Goal: Task Accomplishment & Management: Complete application form

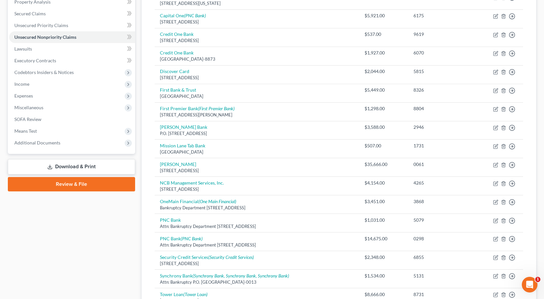
scroll to position [130, 0]
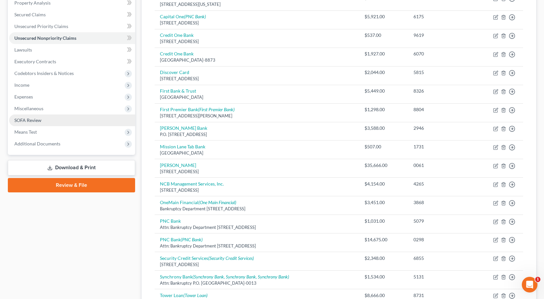
click at [60, 116] on link "SOFA Review" at bounding box center [72, 121] width 126 height 12
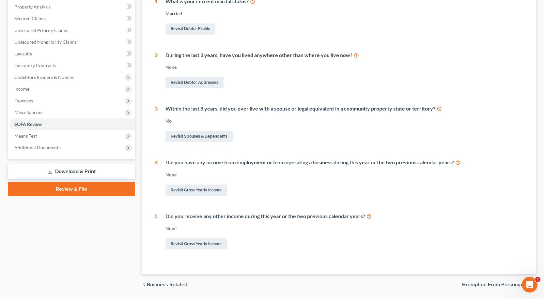
scroll to position [131, 0]
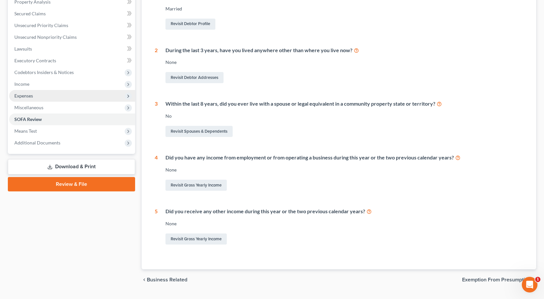
click at [69, 100] on span "Expenses" at bounding box center [72, 96] width 126 height 12
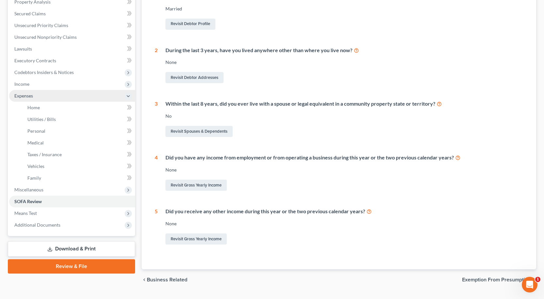
click at [69, 100] on span "Expenses" at bounding box center [72, 96] width 126 height 12
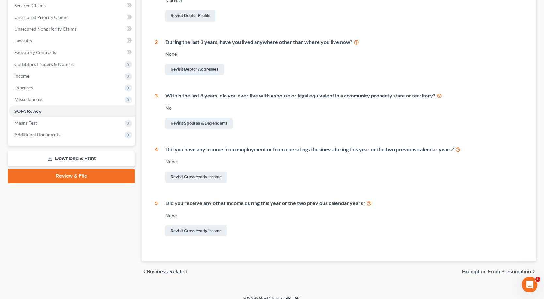
scroll to position [147, 0]
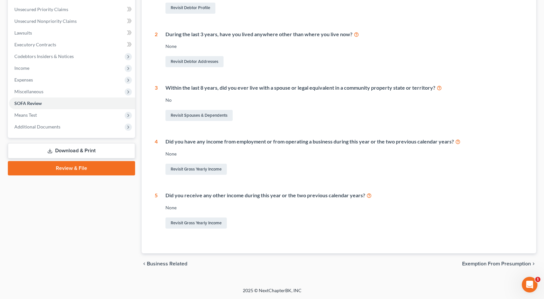
click at [510, 261] on span "Exemption from Presumption" at bounding box center [496, 263] width 69 height 5
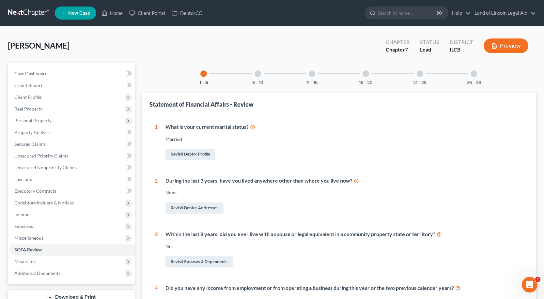
click at [256, 76] on div at bounding box center [258, 73] width 7 height 7
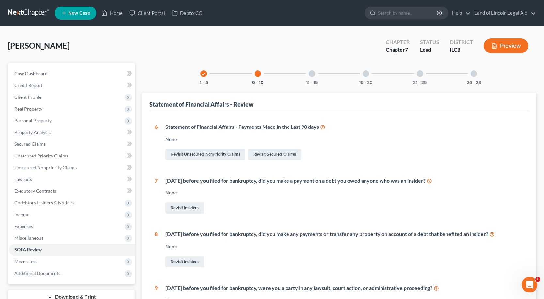
click at [312, 71] on div at bounding box center [312, 73] width 7 height 7
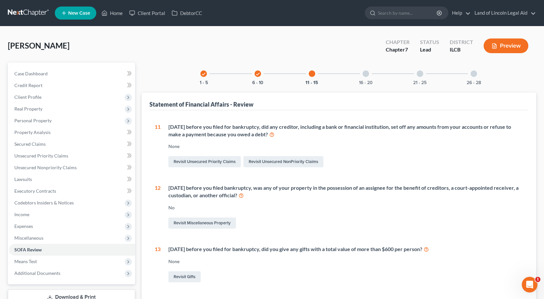
click at [367, 75] on div at bounding box center [366, 73] width 7 height 7
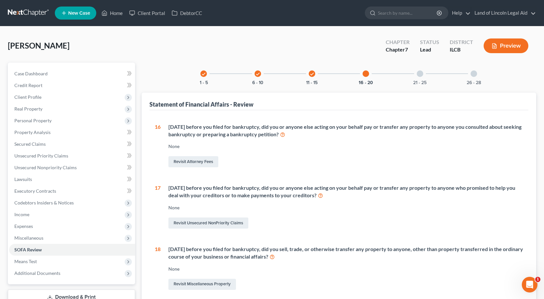
click at [418, 72] on div at bounding box center [420, 73] width 7 height 7
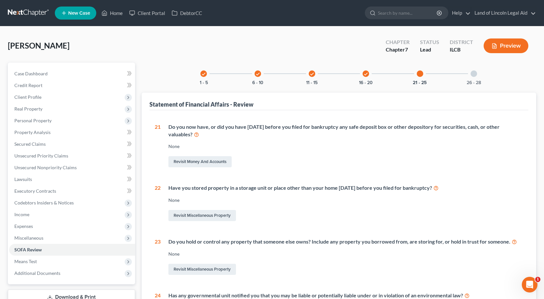
click at [472, 75] on div at bounding box center [474, 73] width 7 height 7
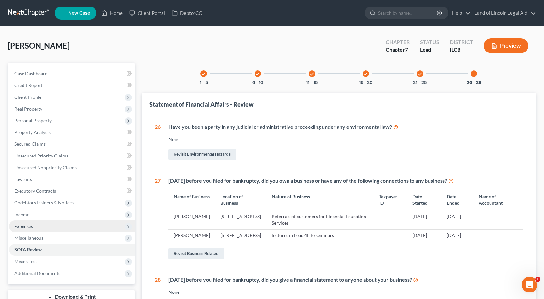
click at [63, 228] on span "Expenses" at bounding box center [72, 227] width 126 height 12
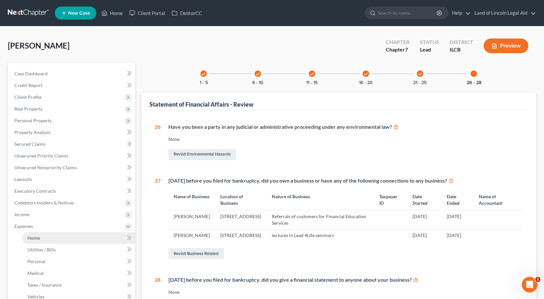
click at [63, 237] on link "Home" at bounding box center [78, 238] width 113 height 12
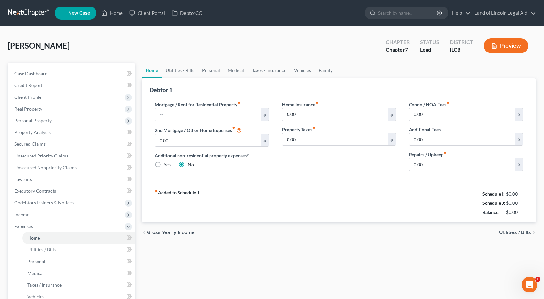
click at [510, 230] on span "Utilities / Bills" at bounding box center [515, 232] width 32 height 5
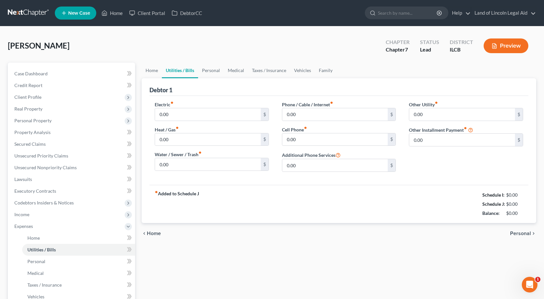
click at [510, 230] on div "chevron_left Home Personal chevron_right" at bounding box center [339, 233] width 395 height 21
click at [514, 232] on span "Personal" at bounding box center [520, 233] width 21 height 5
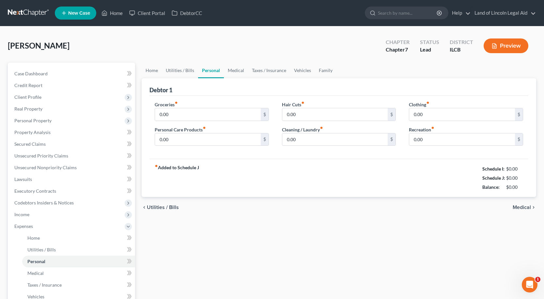
click at [515, 299] on html "Home New Case Client Portal DebtorCC Land of Lincoln Legal Aid [EMAIL_ADDRESS][…" at bounding box center [272, 214] width 544 height 429
click at [527, 273] on div "Home Utilities / Bills Personal Medical Taxes / Insurance Vehicles Family Debto…" at bounding box center [338, 234] width 401 height 342
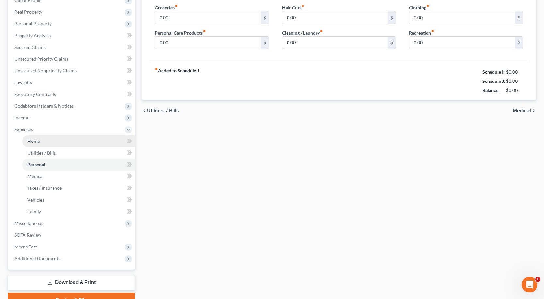
scroll to position [98, 0]
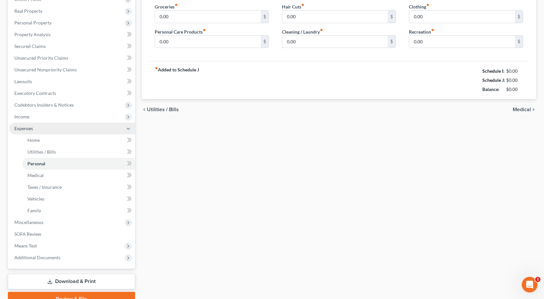
click at [130, 127] on icon at bounding box center [128, 128] width 5 height 5
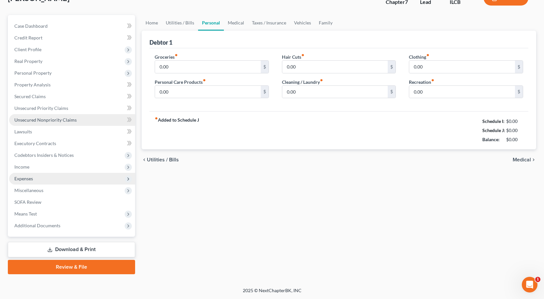
scroll to position [48, 0]
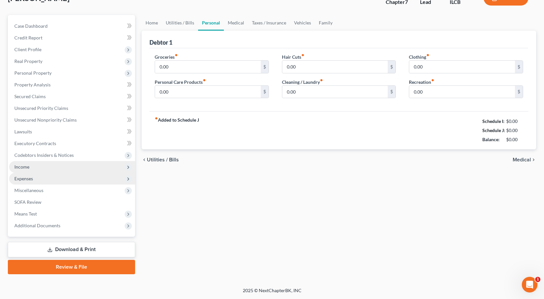
click at [83, 168] on span "Income" at bounding box center [72, 167] width 126 height 12
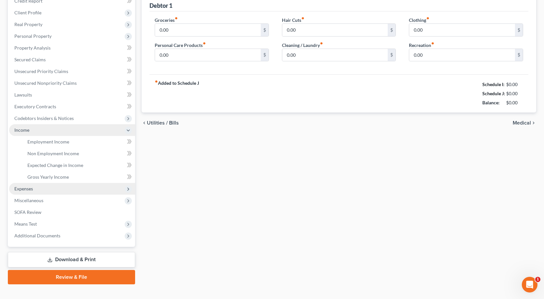
scroll to position [95, 0]
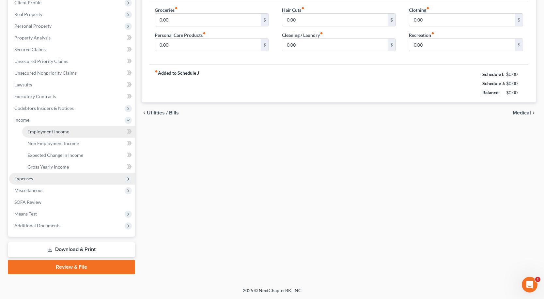
click at [80, 136] on link "Employment Income" at bounding box center [78, 132] width 113 height 12
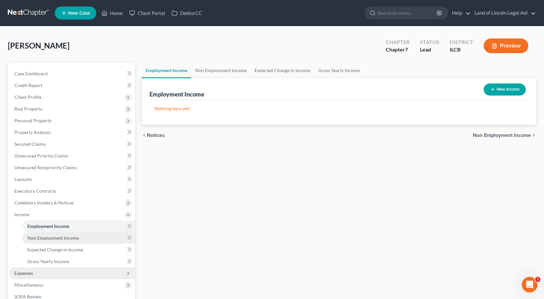
click at [80, 238] on link "Non Employment Income" at bounding box center [78, 238] width 113 height 12
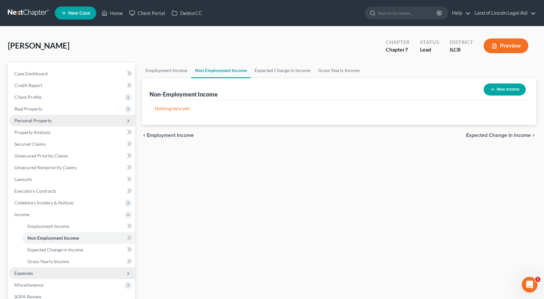
click at [51, 124] on span "Personal Property" at bounding box center [72, 121] width 126 height 12
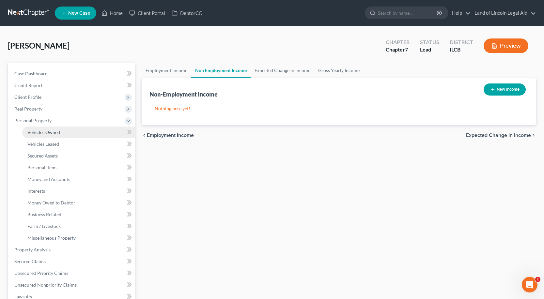
click at [54, 132] on span "Vehicles Owned" at bounding box center [43, 133] width 33 height 6
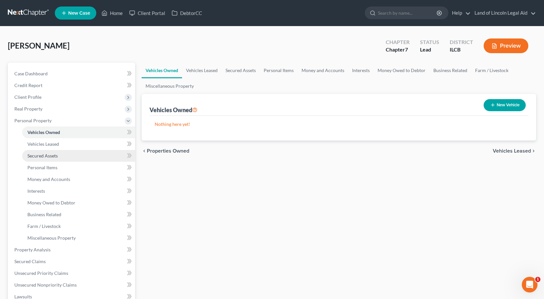
click at [56, 159] on link "Secured Assets" at bounding box center [78, 156] width 113 height 12
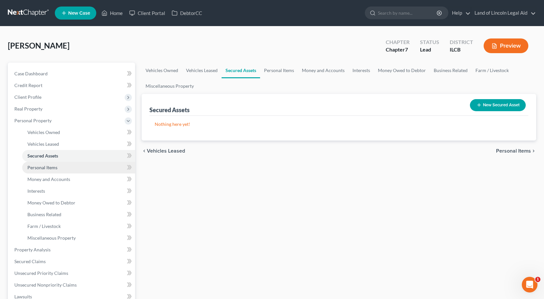
click at [56, 171] on link "Personal Items" at bounding box center [78, 168] width 113 height 12
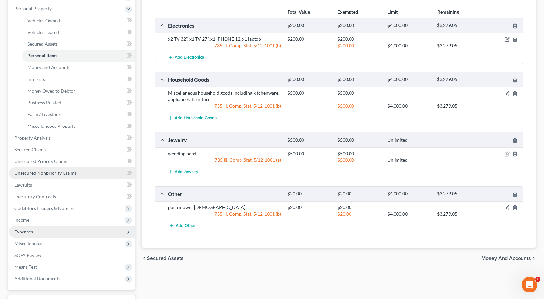
scroll to position [132, 0]
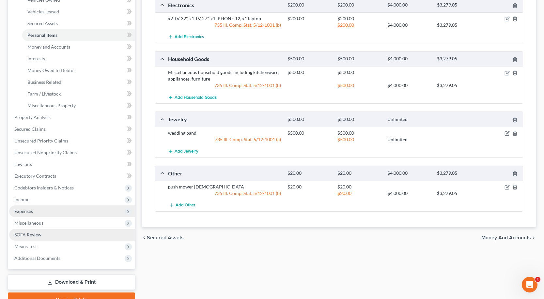
click at [49, 235] on link "SOFA Review" at bounding box center [72, 235] width 126 height 12
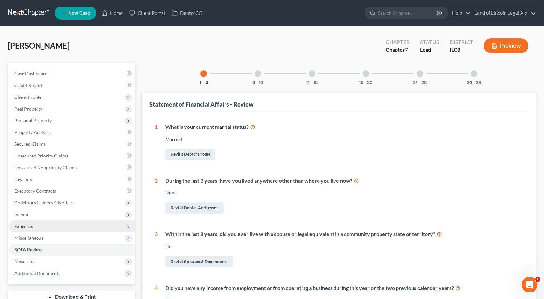
click at [312, 71] on div at bounding box center [312, 73] width 7 height 7
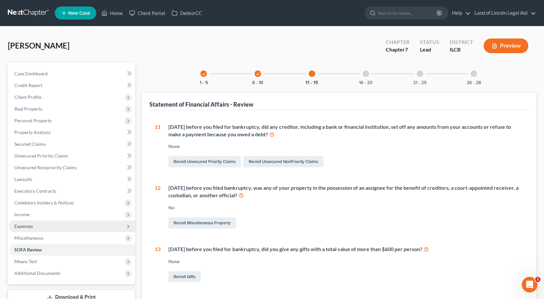
click at [369, 73] on div at bounding box center [366, 73] width 7 height 7
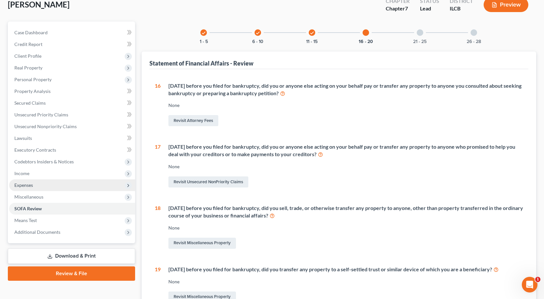
scroll to position [33, 0]
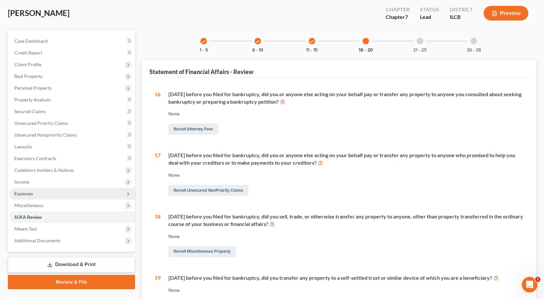
click at [423, 41] on div at bounding box center [420, 41] width 7 height 7
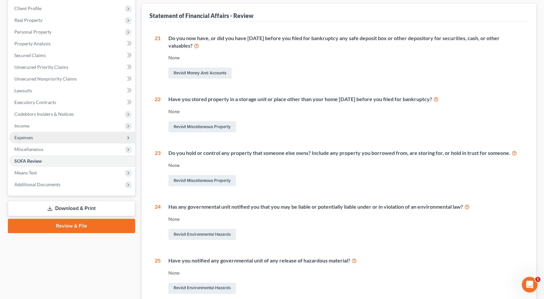
scroll to position [56, 0]
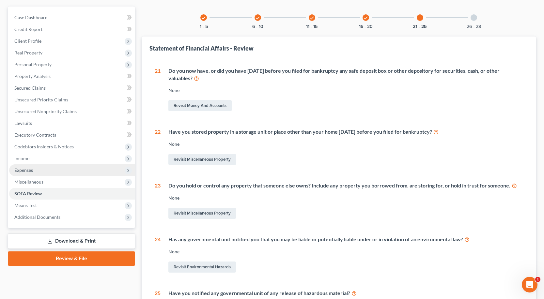
click at [256, 16] on icon "check" at bounding box center [257, 18] width 5 height 5
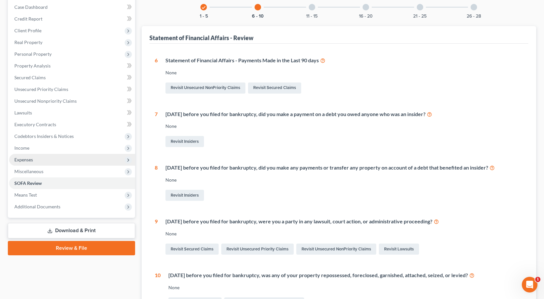
scroll to position [98, 0]
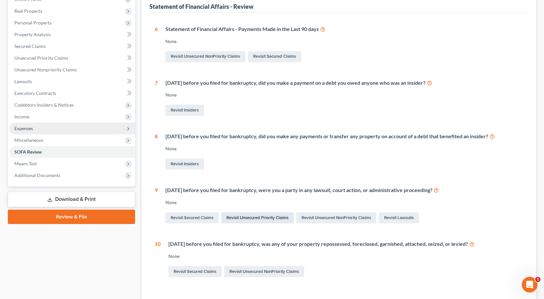
click at [240, 220] on link "Revisit Unsecured Priority Claims" at bounding box center [257, 217] width 72 height 11
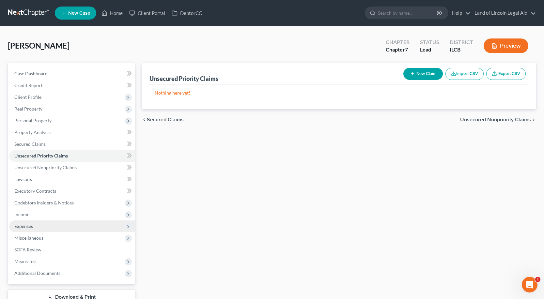
click at [424, 74] on button "New Claim" at bounding box center [422, 74] width 39 height 12
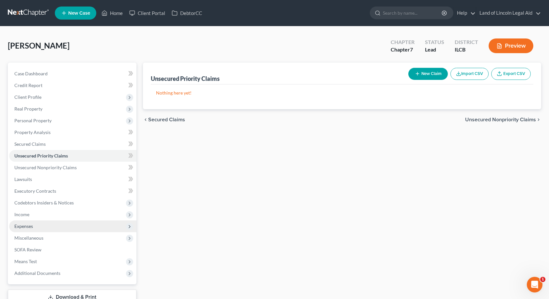
select select "0"
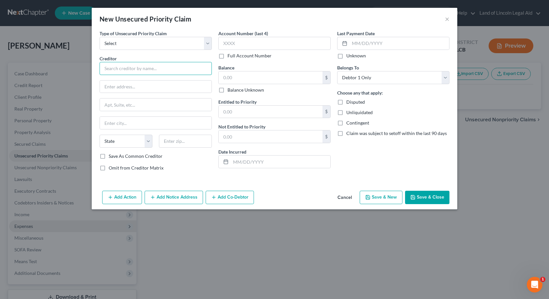
click at [119, 70] on input "text" at bounding box center [156, 68] width 112 height 13
click at [350, 196] on button "Cancel" at bounding box center [344, 198] width 25 height 13
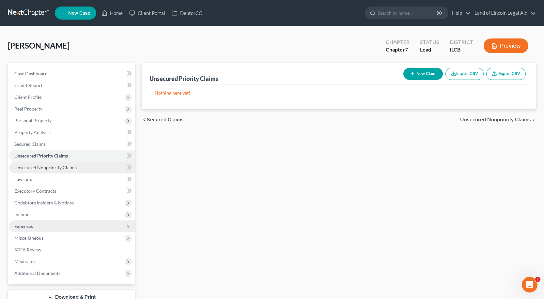
click at [35, 167] on span "Unsecured Nonpriority Claims" at bounding box center [45, 168] width 62 height 6
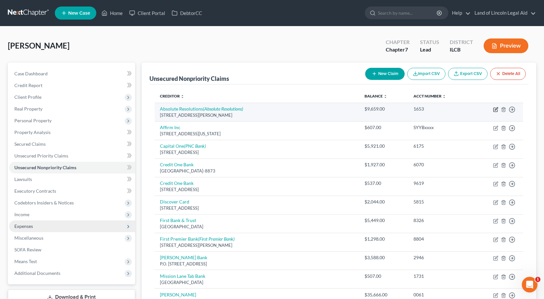
click at [495, 109] on icon "button" at bounding box center [495, 109] width 5 height 5
select select "24"
select select "0"
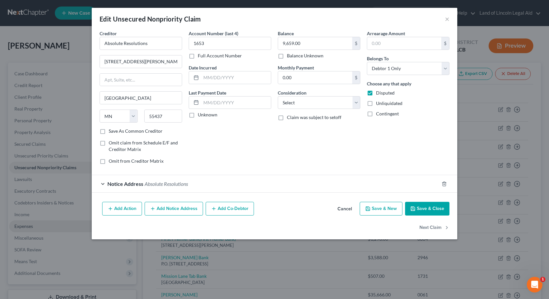
click at [122, 209] on button "Add Action" at bounding box center [122, 209] width 40 height 14
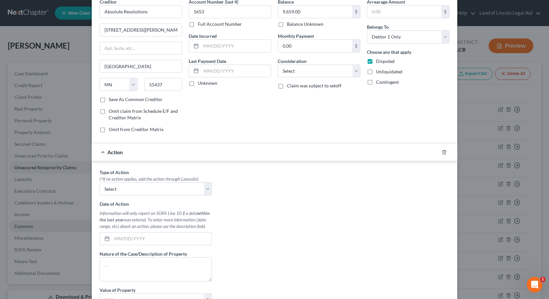
scroll to position [33, 0]
click at [205, 188] on select "Select Repossession Garnishment Foreclosure Personal Injury Attached, Seized, O…" at bounding box center [156, 187] width 112 height 13
click at [260, 195] on div "Type of Action * (*If no action applies, add the action through Lawsuits) Selec…" at bounding box center [274, 249] width 356 height 163
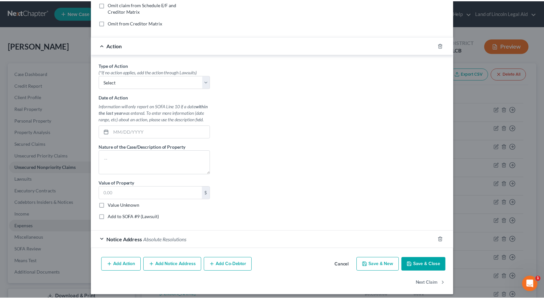
scroll to position [143, 0]
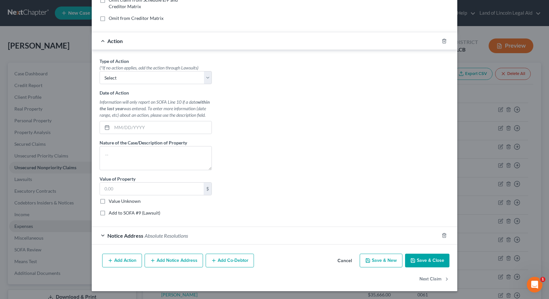
click at [109, 212] on label "Add to SOFA #9 (Lawsuit)" at bounding box center [135, 213] width 52 height 7
click at [111, 212] on input "Add to SOFA #9 (Lawsuit)" at bounding box center [113, 212] width 4 height 4
checkbox input "true"
select select "0"
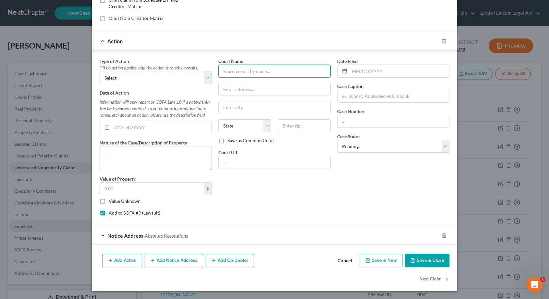
click at [221, 73] on input "text" at bounding box center [274, 71] width 112 height 13
type input "Sixth Judicial Circuit [GEOGRAPHIC_DATA] [US_STATE]"
click at [224, 101] on input "text" at bounding box center [275, 107] width 112 height 12
click at [222, 108] on input "urbana" at bounding box center [275, 107] width 112 height 12
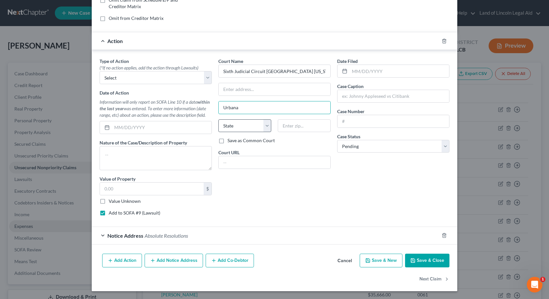
type input "Urbana"
click at [268, 126] on select "State [US_STATE] AK AR AZ CA CO CT DE DC [GEOGRAPHIC_DATA] [GEOGRAPHIC_DATA] GU…" at bounding box center [244, 125] width 53 height 13
select select "14"
click at [218, 119] on select "State [US_STATE] AK AR AZ CA CO CT DE DC [GEOGRAPHIC_DATA] [GEOGRAPHIC_DATA] GU…" at bounding box center [244, 125] width 53 height 13
click at [342, 95] on input "text" at bounding box center [393, 96] width 112 height 12
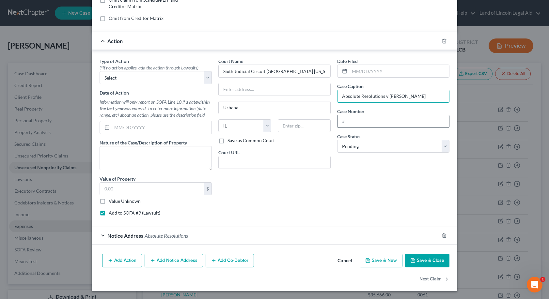
type input "Absolute Resolutions v [PERSON_NAME]"
click at [341, 124] on input "text" at bounding box center [393, 121] width 112 height 12
type input "2023 SC 345"
click at [433, 260] on button "Save & Close" at bounding box center [427, 261] width 44 height 14
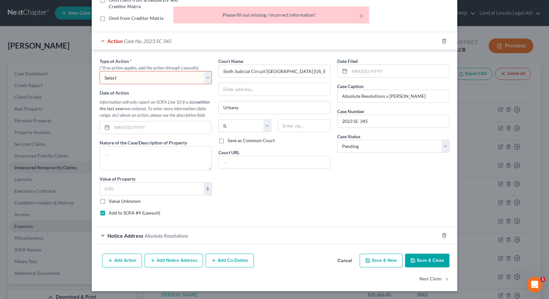
click at [204, 73] on select "Select Repossession Garnishment Foreclosure Personal Injury Attached, Seized, O…" at bounding box center [156, 77] width 112 height 13
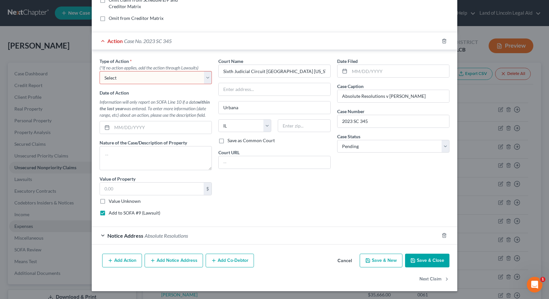
select select "1"
click at [100, 71] on select "Select Repossession Garnishment Foreclosure Personal Injury Attached, Seized, O…" at bounding box center [156, 77] width 112 height 13
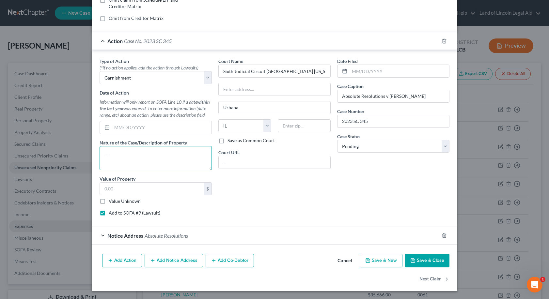
click at [109, 155] on textarea at bounding box center [156, 158] width 112 height 24
click at [106, 155] on textarea "thrid party garnishment of bank acct" at bounding box center [156, 158] width 112 height 24
click at [111, 154] on textarea "thirid party garnishment of bank acct" at bounding box center [156, 158] width 112 height 24
type textarea "third party garnishment of bank acct"
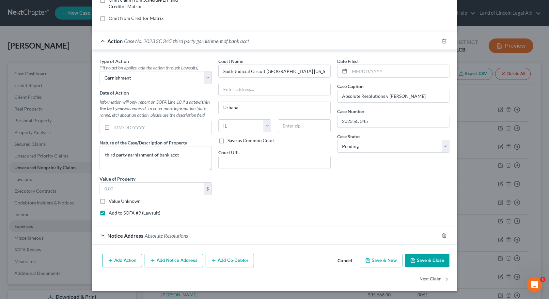
click at [109, 202] on label "Value Unknown" at bounding box center [125, 201] width 32 height 7
click at [111, 202] on input "Value Unknown" at bounding box center [113, 200] width 4 height 4
checkbox input "true"
type input "0.00"
click at [109, 202] on label "Value Unknown" at bounding box center [125, 201] width 32 height 7
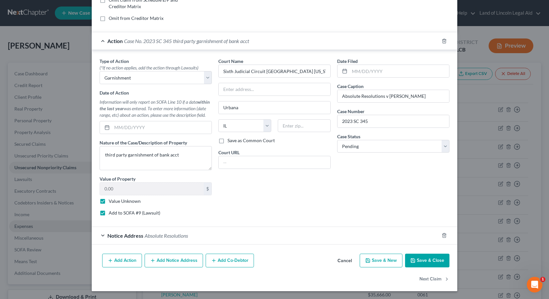
click at [111, 202] on input "Value Unknown" at bounding box center [113, 200] width 4 height 4
checkbox input "false"
drag, startPoint x: 385, startPoint y: 226, endPoint x: 390, endPoint y: 229, distance: 6.3
click at [390, 229] on div "Action Case No. 2023 SC 345 third party garnishment of bank acct Type of Action…" at bounding box center [274, 138] width 365 height 213
click at [417, 259] on button "Save & Close" at bounding box center [427, 261] width 44 height 14
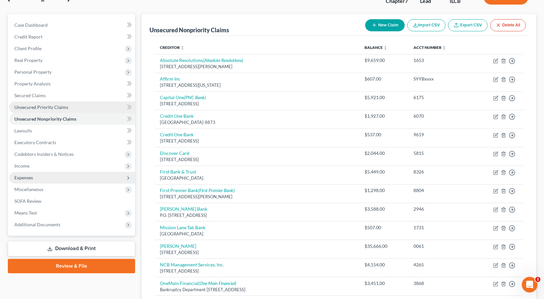
scroll to position [33, 0]
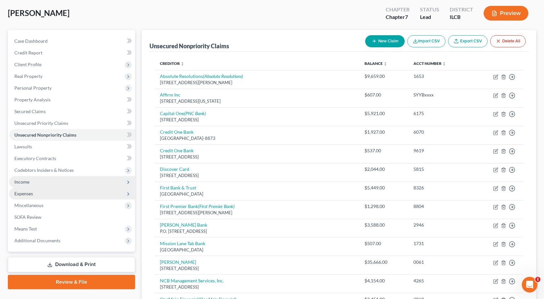
click at [38, 181] on span "Income" at bounding box center [72, 182] width 126 height 12
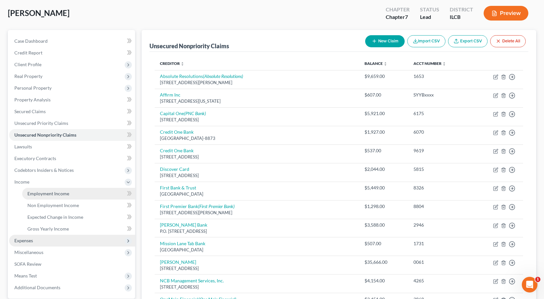
click at [45, 194] on span "Employment Income" at bounding box center [48, 194] width 42 height 6
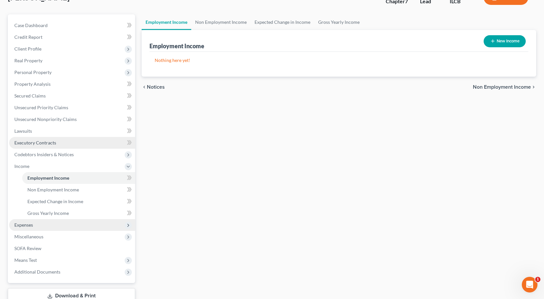
scroll to position [65, 0]
